Goal: Information Seeking & Learning: Learn about a topic

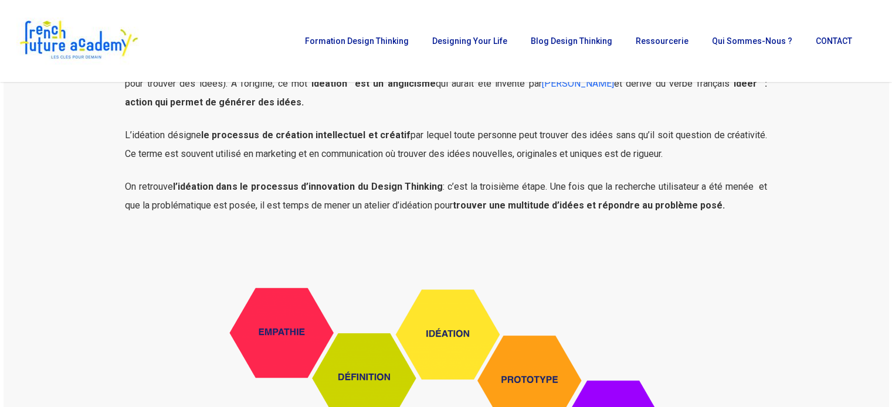
scroll to position [226, 0]
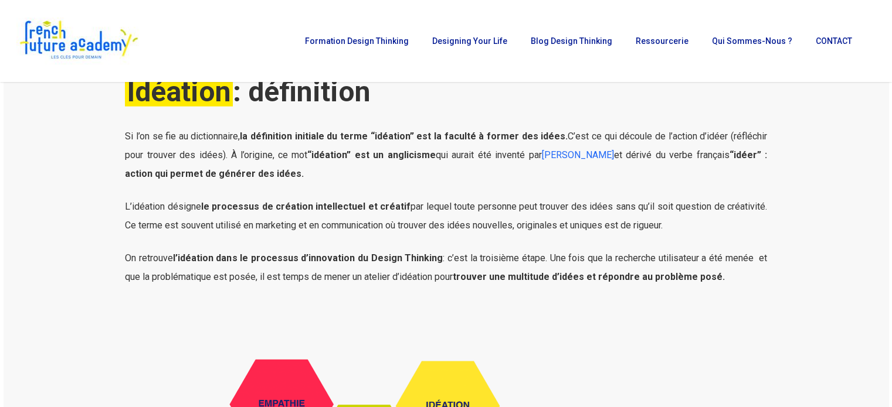
click at [718, 220] on p "L’idéation désigne le processus de création intellectuel et créatif par lequel …" at bounding box center [446, 224] width 642 height 52
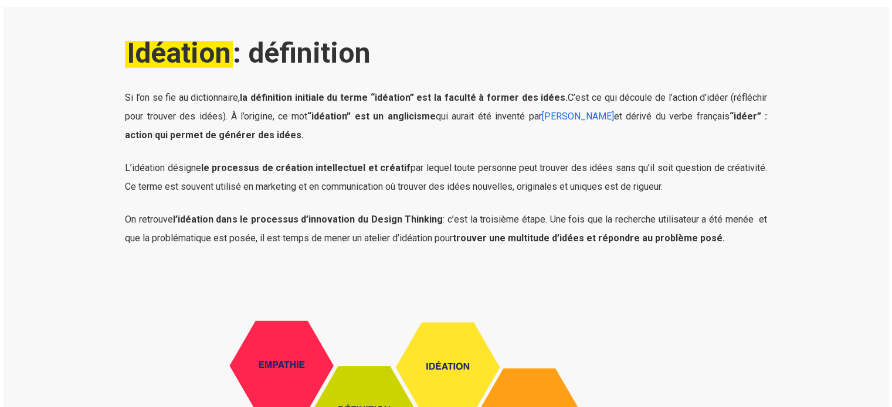
scroll to position [284, 0]
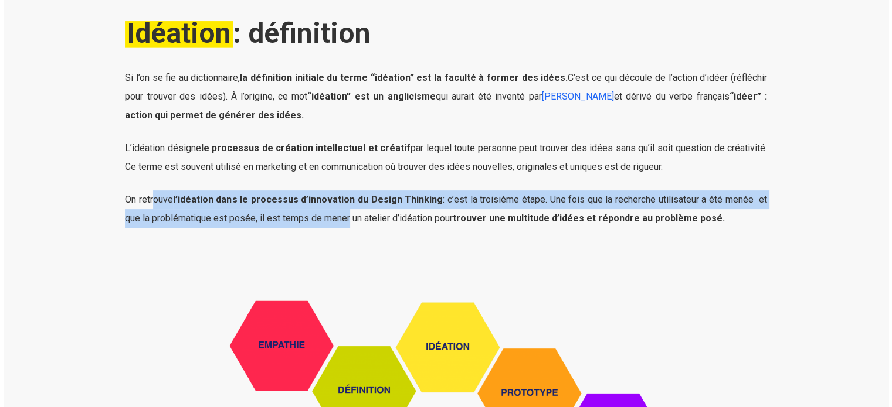
drag, startPoint x: 153, startPoint y: 200, endPoint x: 346, endPoint y: 217, distance: 193.6
click at [346, 217] on span "On retrouve l’idéation dans le processus d’innovation du Design Thinking : c’es…" at bounding box center [446, 209] width 642 height 30
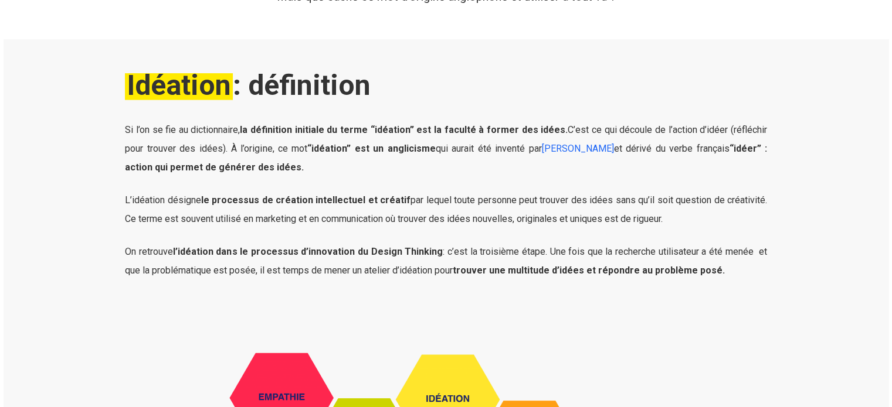
scroll to position [235, 0]
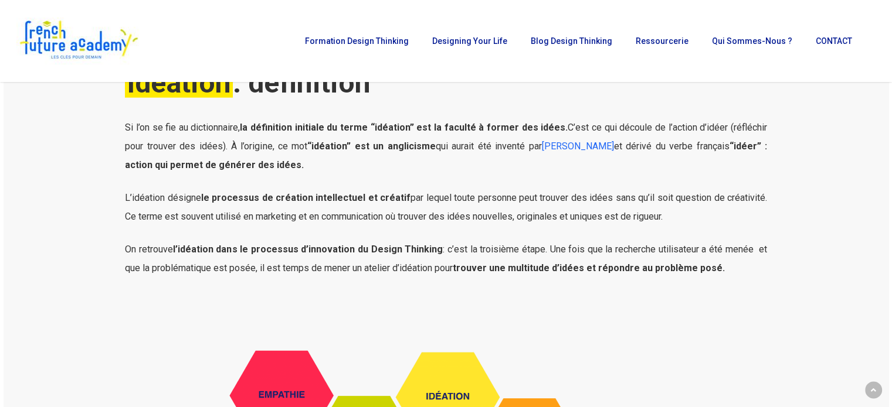
drag, startPoint x: 125, startPoint y: 126, endPoint x: 745, endPoint y: 267, distance: 635.5
click at [745, 267] on div "Si l’on se fie au dictionnaire, la définition initiale du terme “idéation” est …" at bounding box center [446, 197] width 642 height 159
copy div "Lo i’do si ame co adipiscingel, se doeiusmodt incididu ut labor “etdolore” mag …"
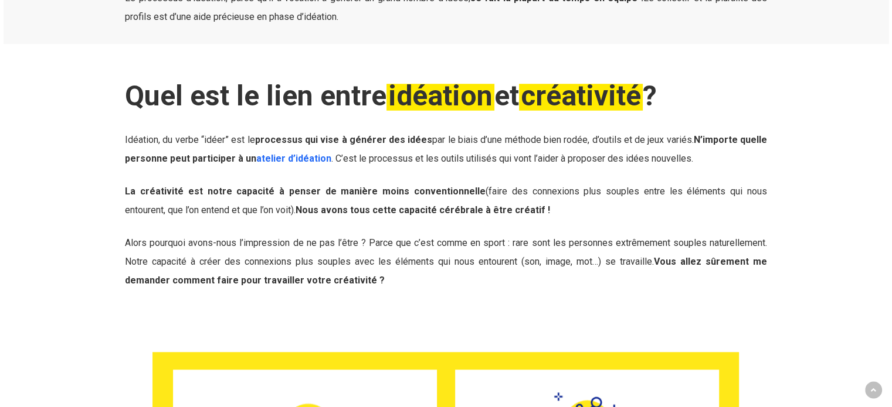
scroll to position [821, 0]
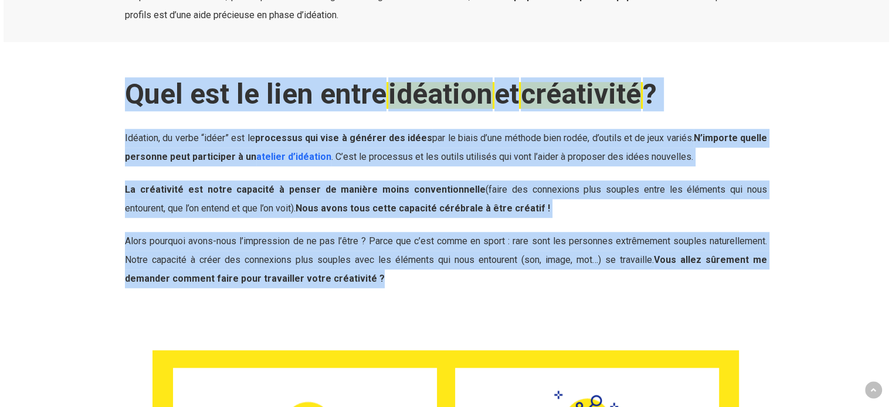
drag, startPoint x: 122, startPoint y: 93, endPoint x: 403, endPoint y: 289, distance: 342.3
click at [403, 289] on div "Quel est le lien entre idéation et créativité ? Idéation, du verbe “idéer” est …" at bounding box center [445, 199] width 655 height 244
copy div "Lore ips do sita conse adipisci el seddoeiusm ? Temporin, ut labor “etdol” mag …"
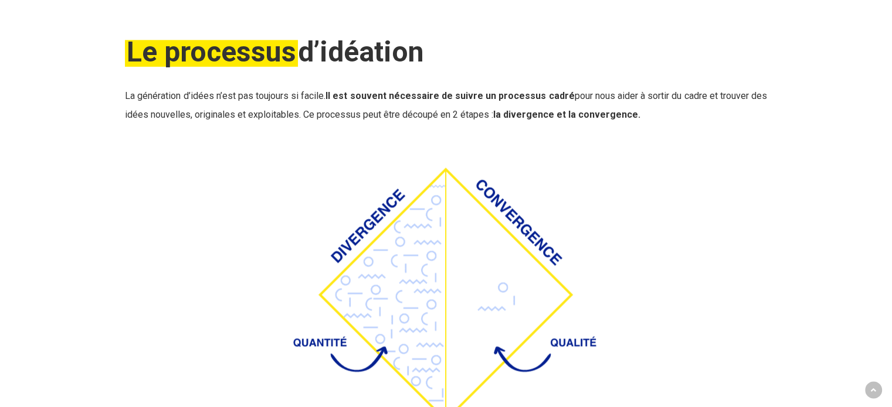
scroll to position [1524, 0]
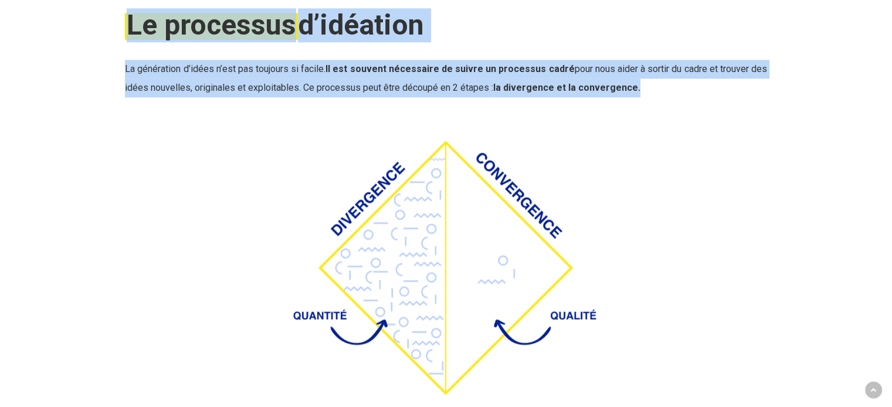
drag, startPoint x: 154, startPoint y: 26, endPoint x: 694, endPoint y: 103, distance: 545.9
copy div "Le processus d’idéation La génération d’idées n’est pas toujours si facile. Il …"
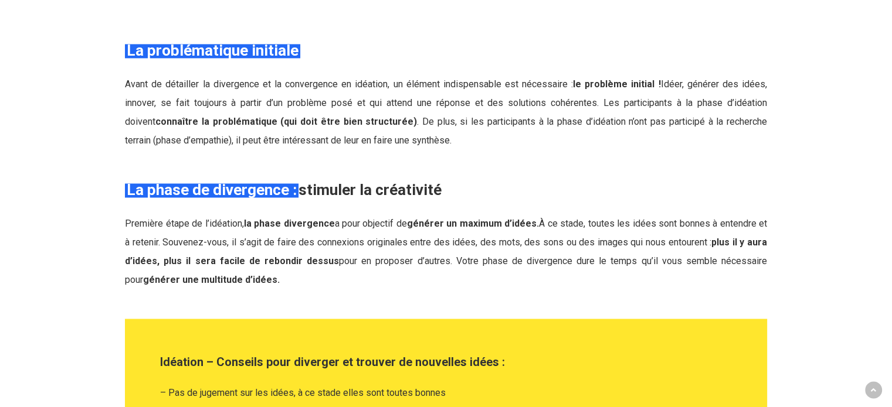
scroll to position [1993, 0]
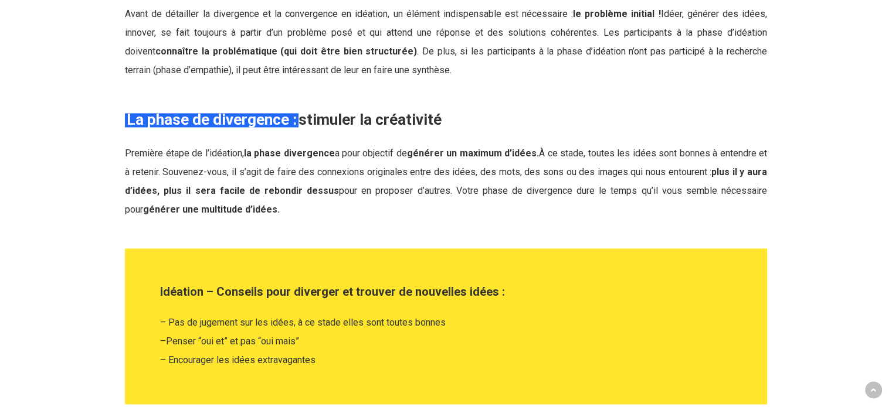
click at [150, 154] on span "Première étape de l’idéation, la phase divergence a pour objectif de générer un…" at bounding box center [446, 181] width 642 height 67
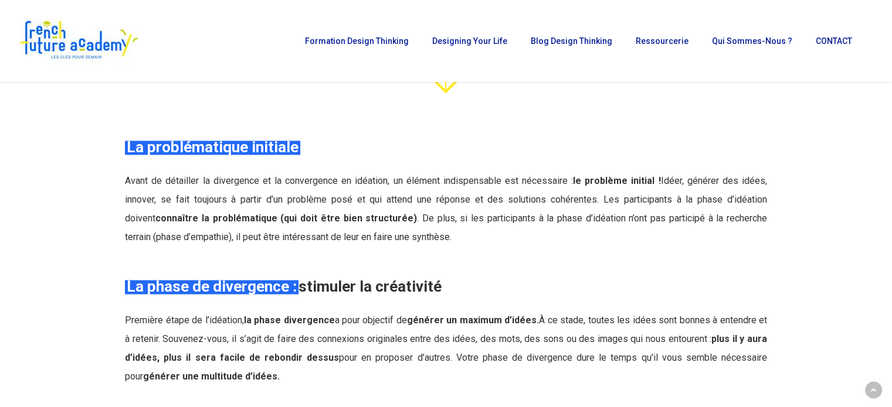
scroll to position [1817, 0]
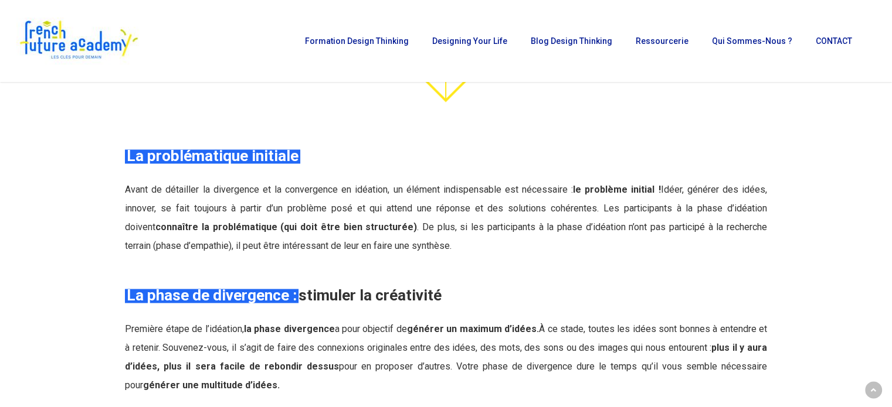
click at [126, 152] on em "La problématique initiale" at bounding box center [212, 156] width 175 height 18
click at [132, 154] on strong "La problématique initiale" at bounding box center [213, 156] width 172 height 18
click at [133, 154] on strong "La problématique initiale" at bounding box center [213, 156] width 172 height 18
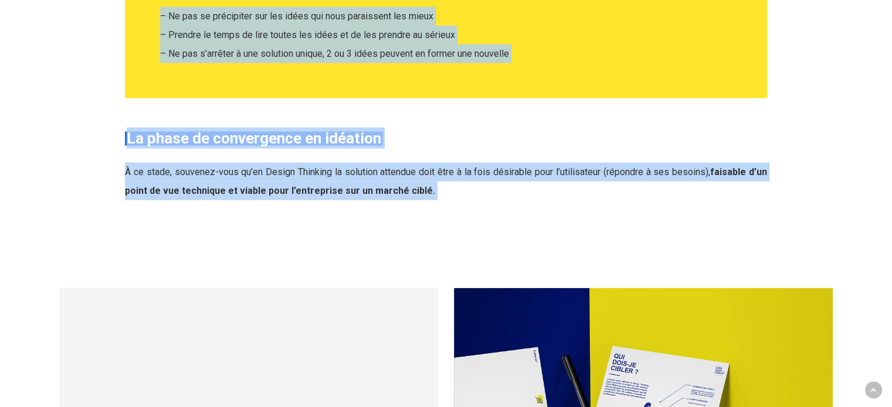
scroll to position [2638, 0]
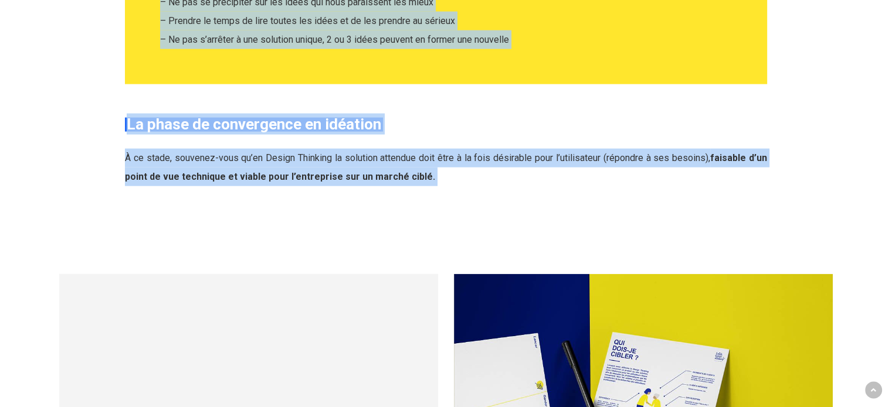
drag, startPoint x: 127, startPoint y: 154, endPoint x: 437, endPoint y: 168, distance: 309.9
copy div "Lo ipsumdolorsit ametcons Adipi el seddoeius te incididunt ut la etdoloremag al…"
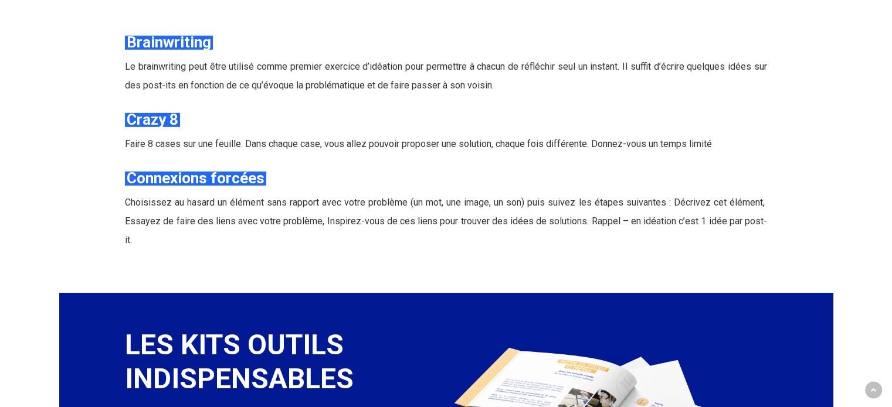
scroll to position [3518, 0]
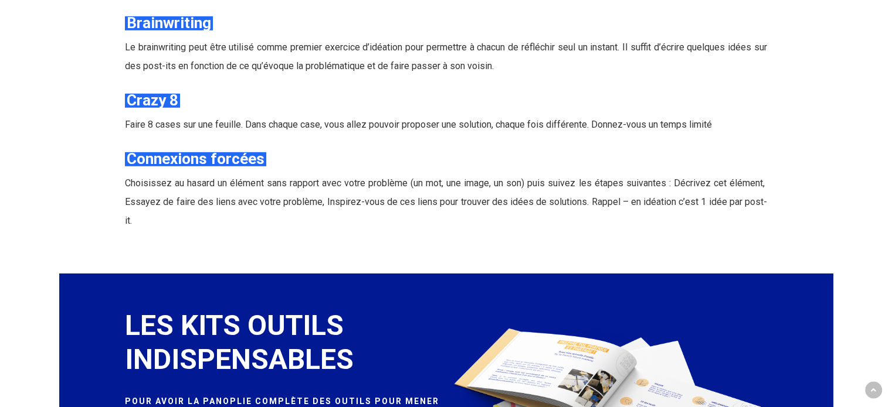
click at [210, 171] on div "Connexions forcées [PERSON_NAME] au hasard un élément sans rapport avec votre p…" at bounding box center [446, 189] width 642 height 82
click at [327, 134] on p "Faire 8 cases sur une feuille. Dans chaque case, vous allez pouvoir proposer un…" at bounding box center [446, 124] width 642 height 19
drag, startPoint x: 126, startPoint y: 98, endPoint x: 375, endPoint y: 225, distance: 279.8
click at [375, 225] on div "Brainwriting Le brainwriting peut être utilisé comme premier exercice d’idéatio…" at bounding box center [446, 121] width 642 height 218
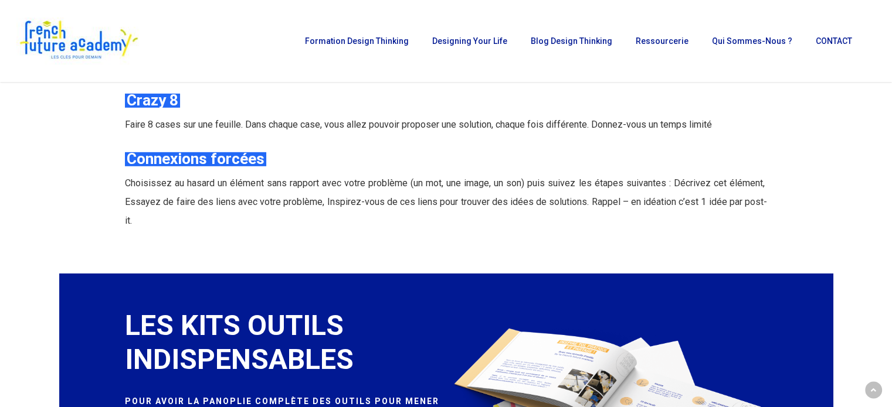
copy div "Crazy 8 Faire 8 cases sur une feuille. Dans chaque case, vous allez pouvoir pro…"
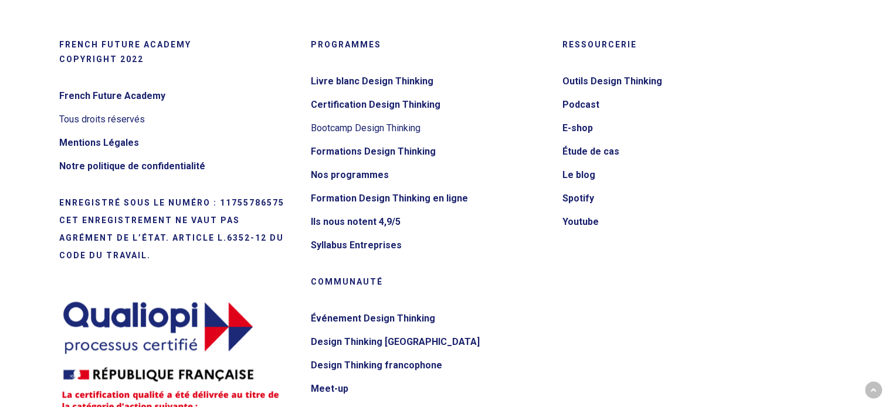
scroll to position [5569, 0]
